Goal: Information Seeking & Learning: Learn about a topic

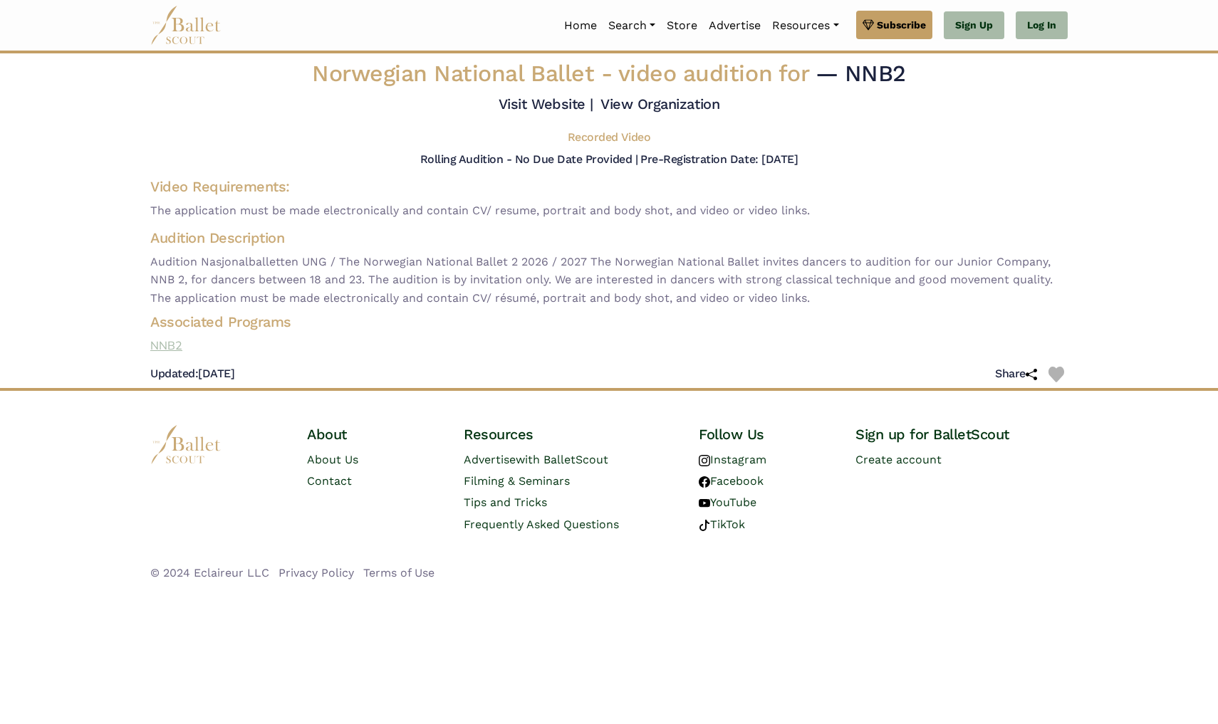
click at [173, 354] on link "NNB2" at bounding box center [609, 346] width 940 height 19
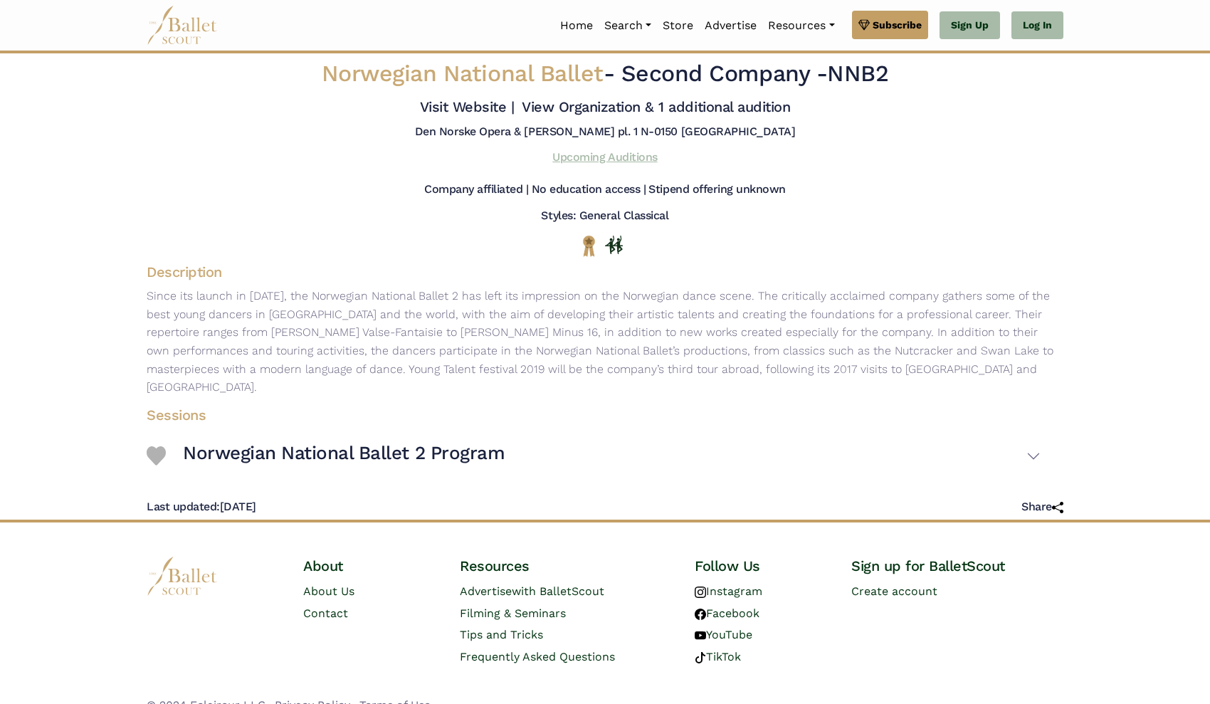
click at [568, 164] on link "Upcoming Auditions" at bounding box center [605, 157] width 105 height 14
click at [577, 164] on link "Upcoming Auditions" at bounding box center [605, 157] width 105 height 14
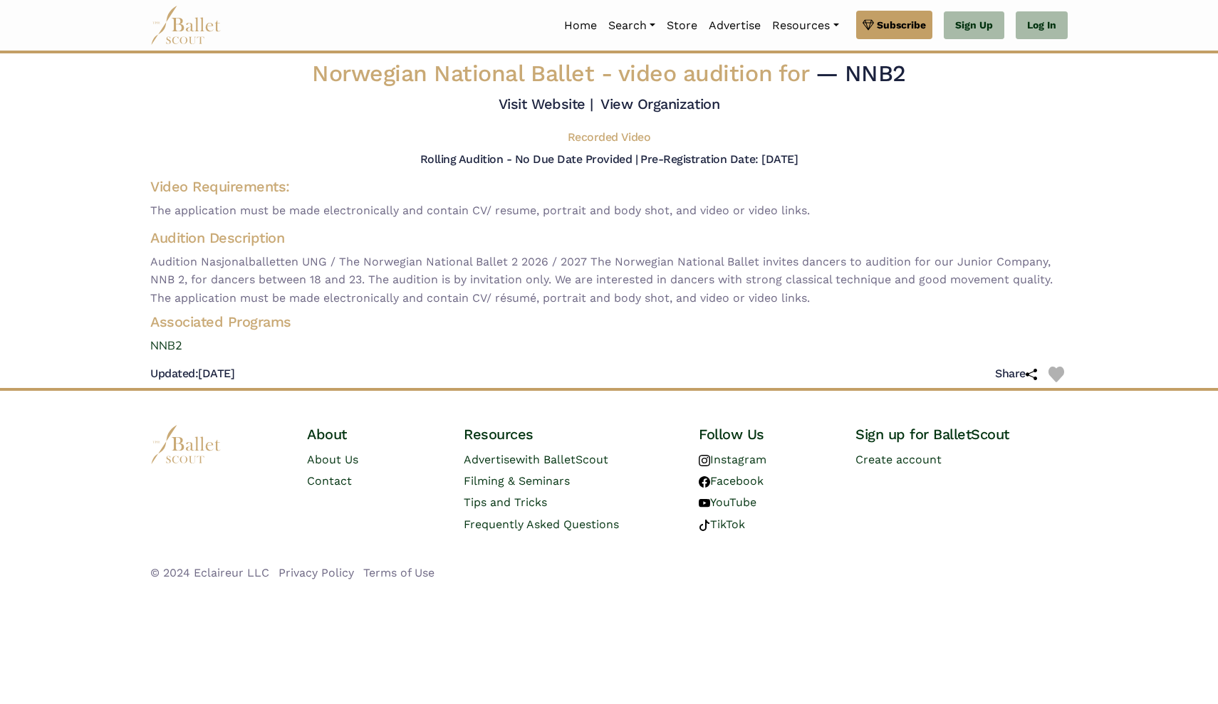
click at [617, 145] on h5 "Recorded Video" at bounding box center [608, 137] width 83 height 15
click at [587, 145] on h5 "Recorded Video" at bounding box center [608, 137] width 83 height 15
click at [600, 112] on link "View Organization" at bounding box center [659, 103] width 119 height 17
click at [1031, 380] on img at bounding box center [1030, 374] width 11 height 11
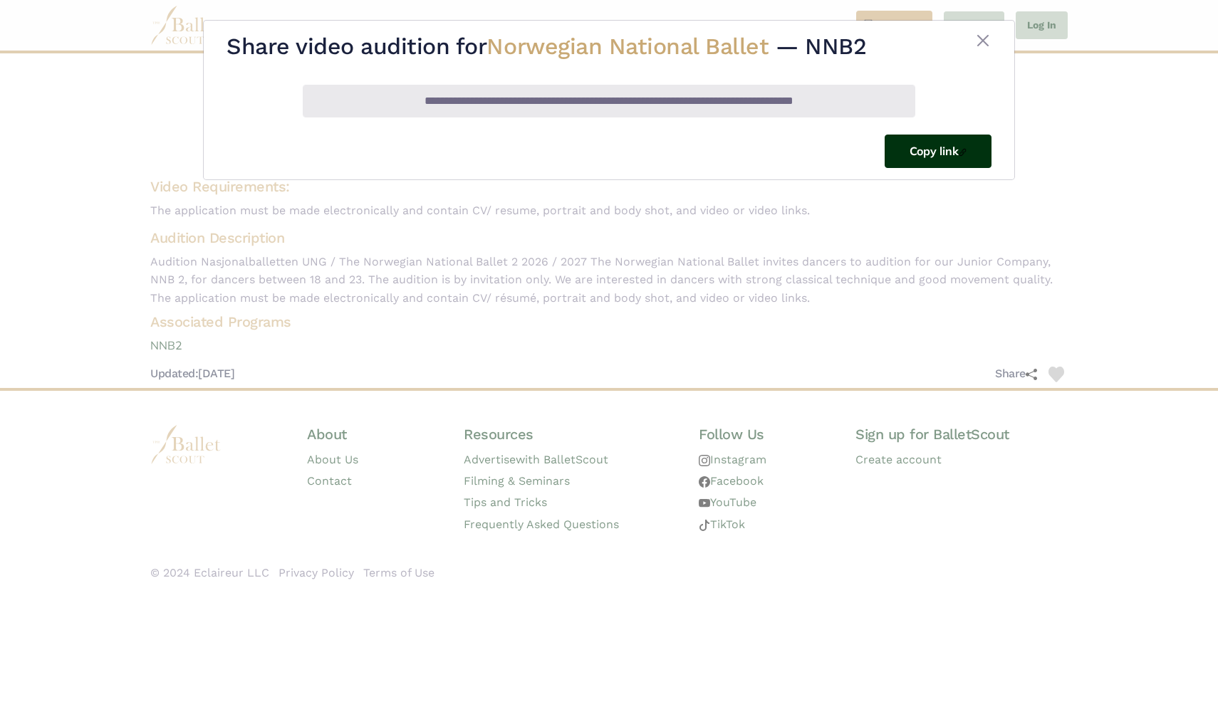
click at [911, 156] on button "Copy link" at bounding box center [937, 151] width 107 height 33
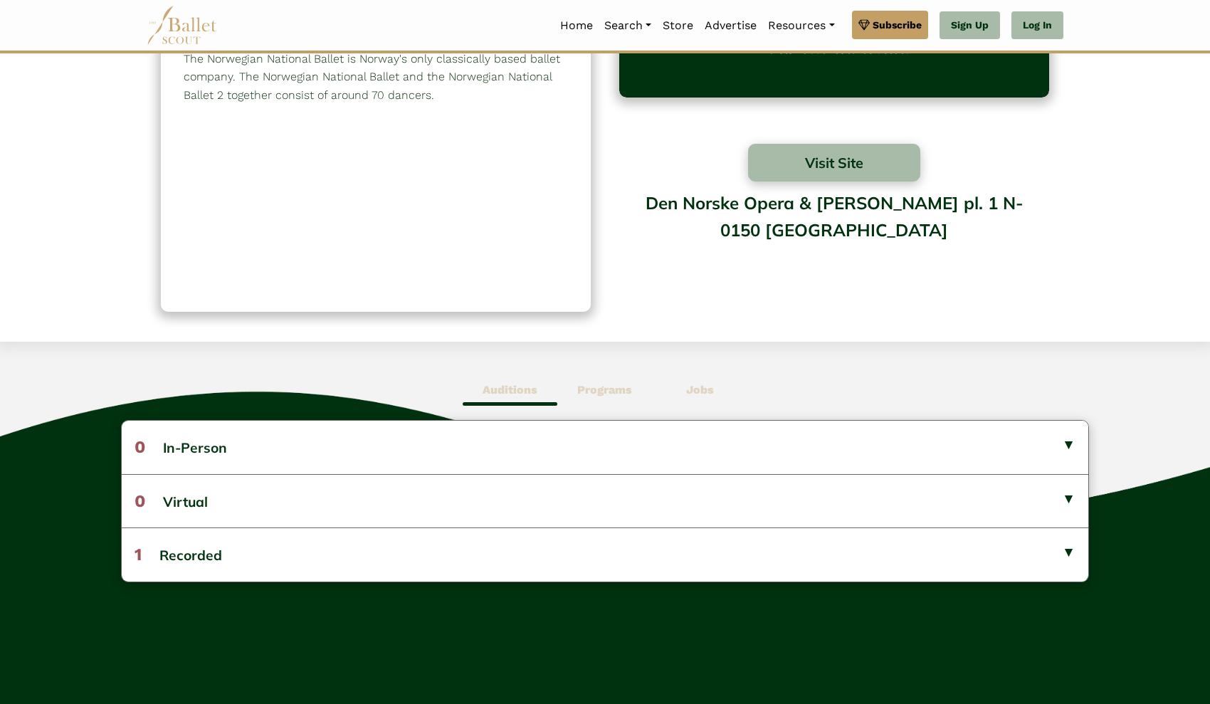
scroll to position [99, 0]
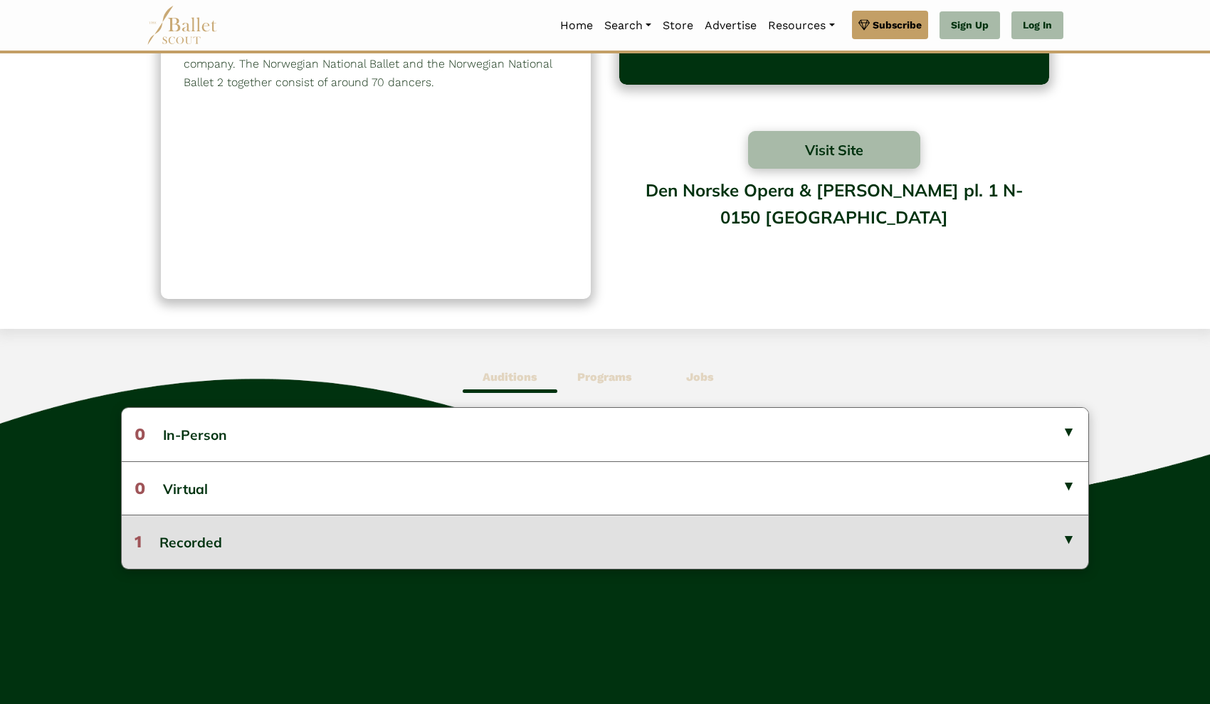
click at [1070, 545] on button "1 Recorded" at bounding box center [605, 541] width 967 height 53
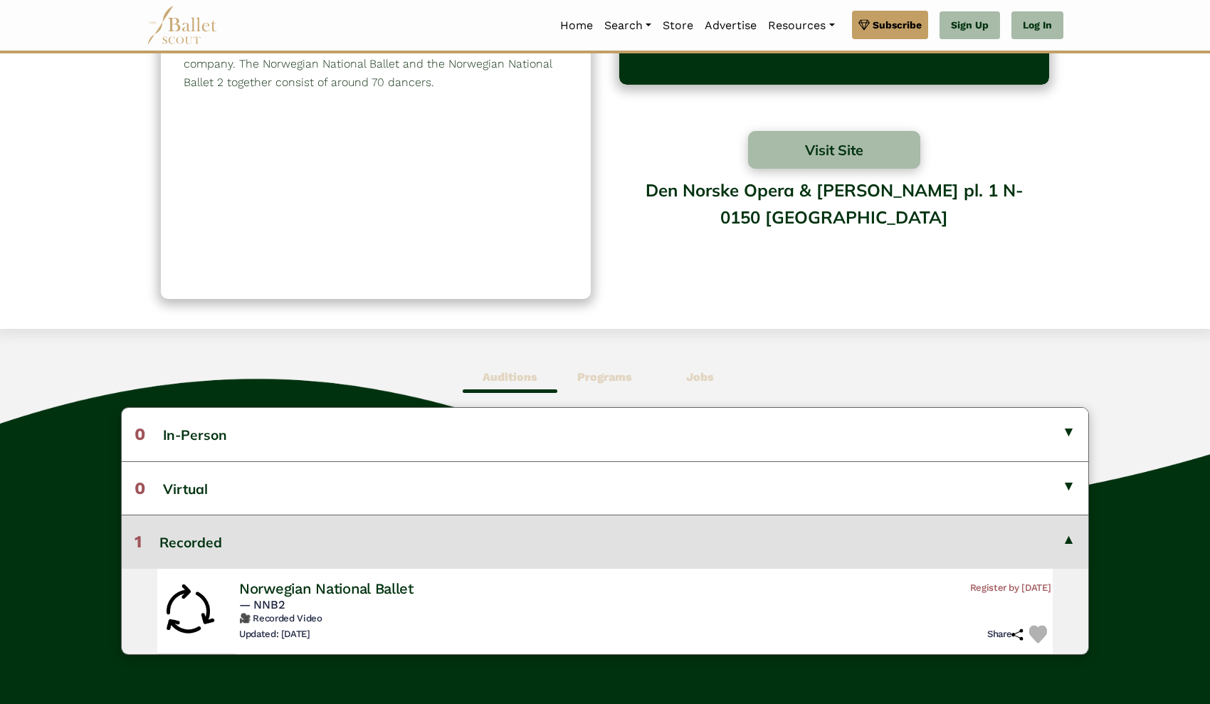
click at [372, 615] on h6 "🎥 Recorded Video" at bounding box center [645, 618] width 812 height 12
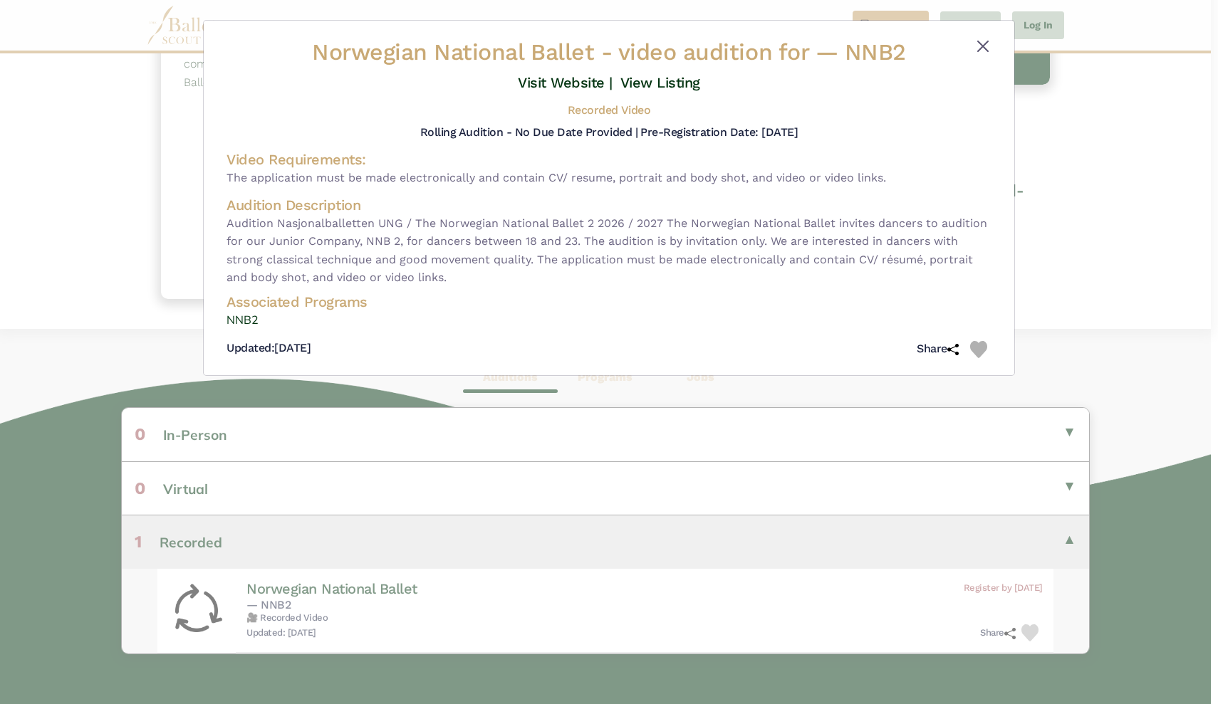
click at [982, 46] on button "Close" at bounding box center [982, 46] width 17 height 17
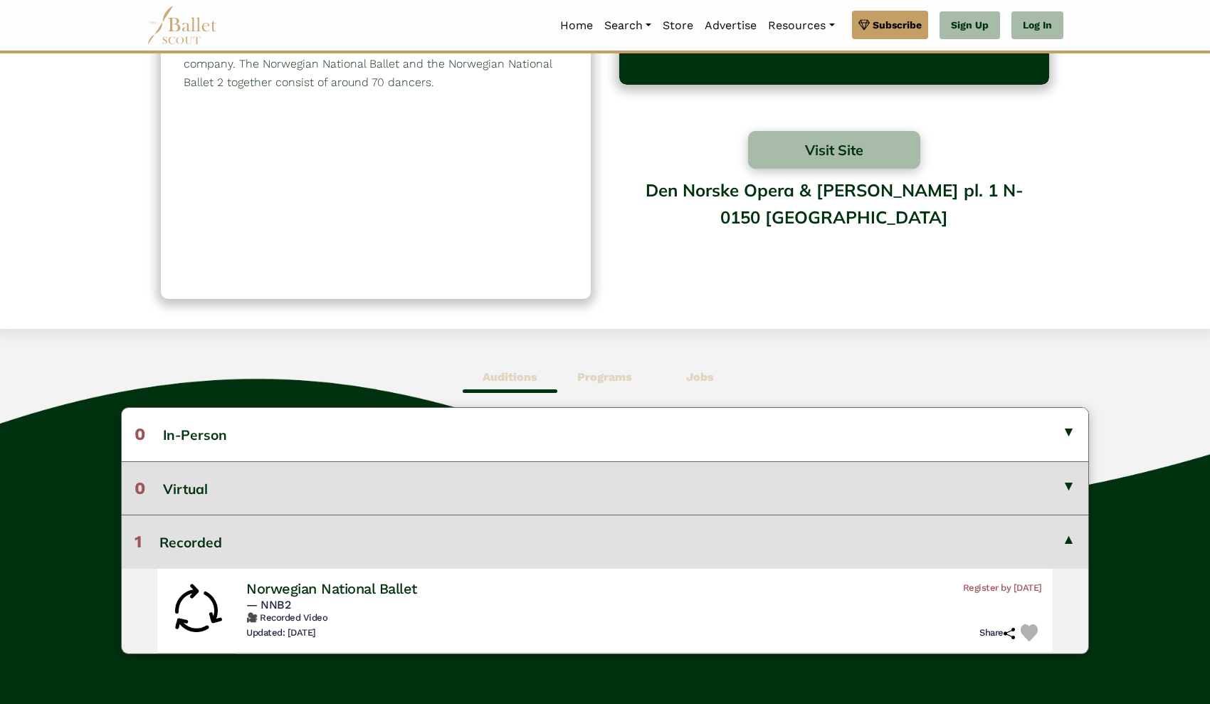
click at [1066, 486] on button "0 Virtual" at bounding box center [605, 487] width 967 height 53
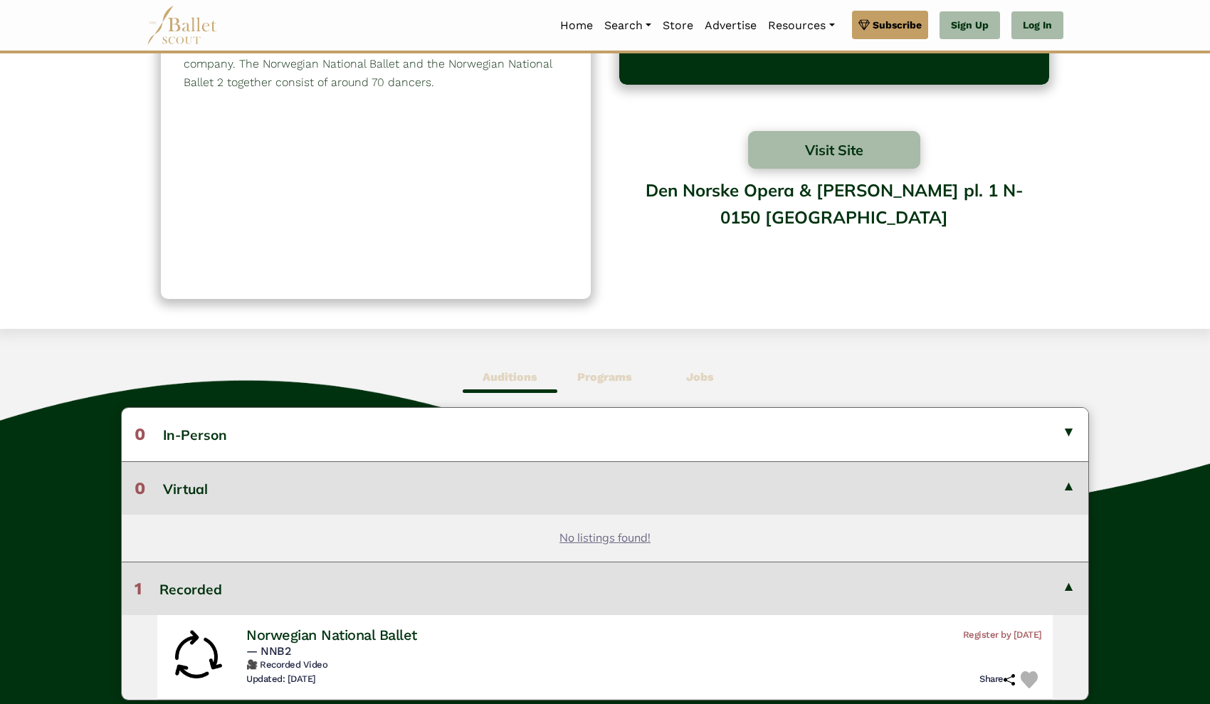
click at [1066, 486] on button "0 Virtual" at bounding box center [605, 487] width 967 height 53
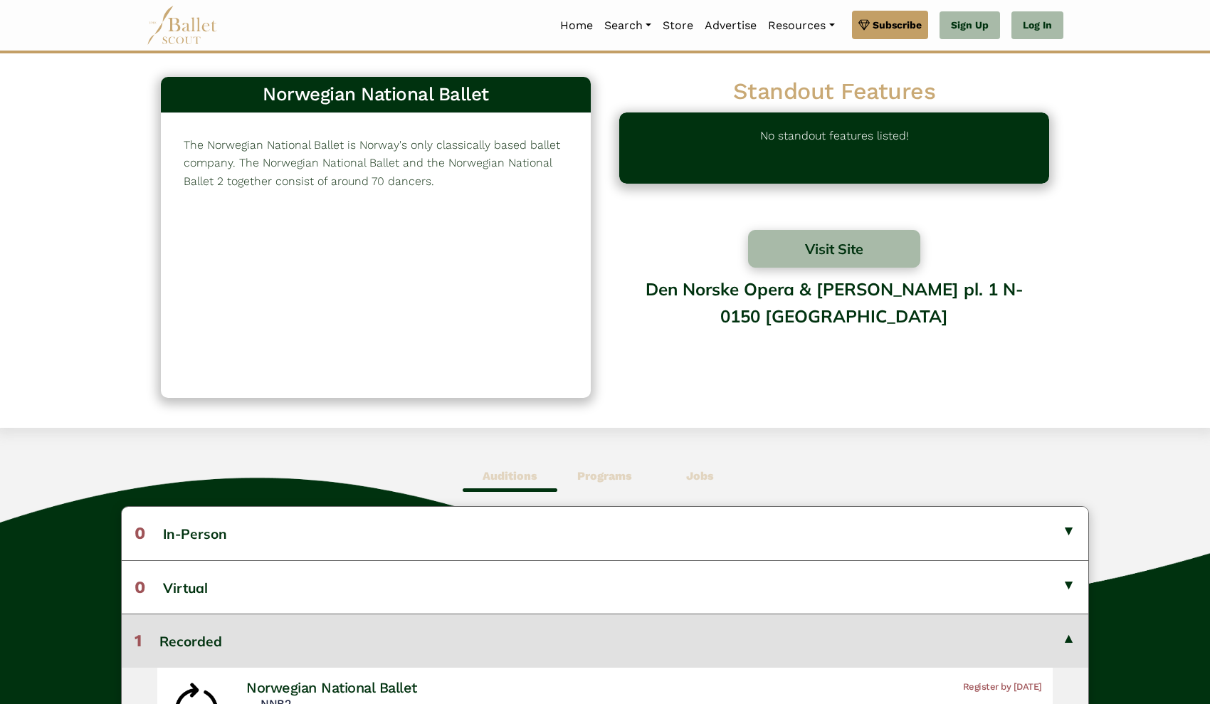
scroll to position [0, 0]
click at [792, 251] on button "Visit Site" at bounding box center [834, 249] width 172 height 38
click at [811, 254] on button "Visit Site" at bounding box center [834, 249] width 172 height 38
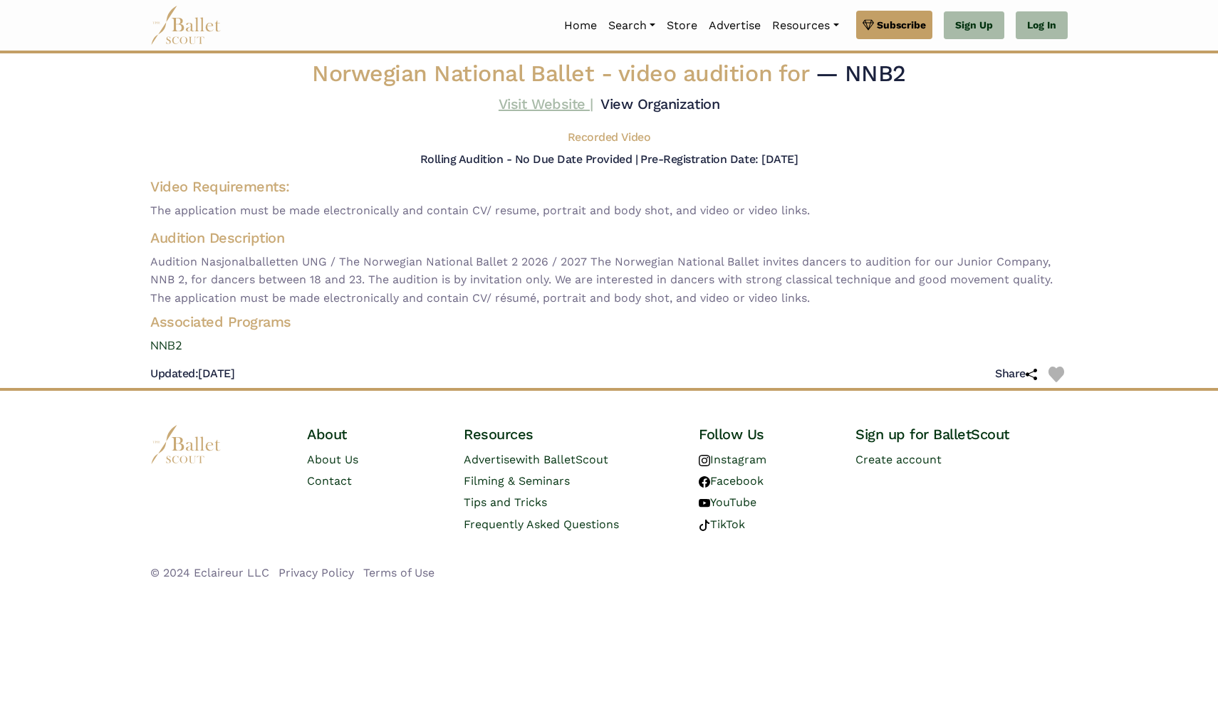
click at [587, 100] on link "Visit Website |" at bounding box center [545, 103] width 95 height 17
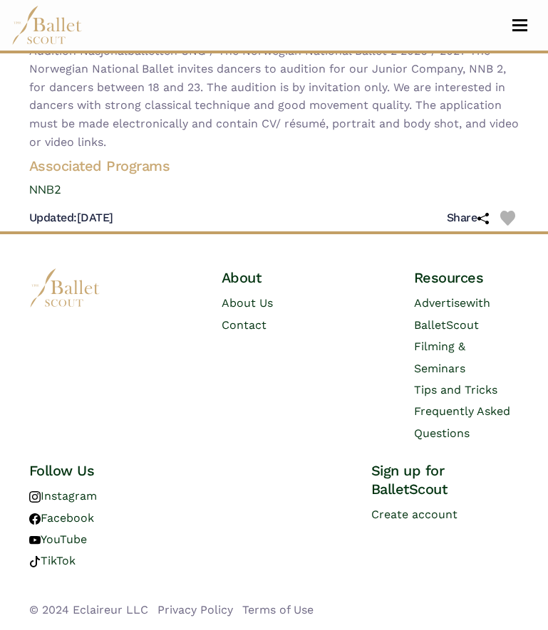
scroll to position [256, 0]
